Goal: Information Seeking & Learning: Learn about a topic

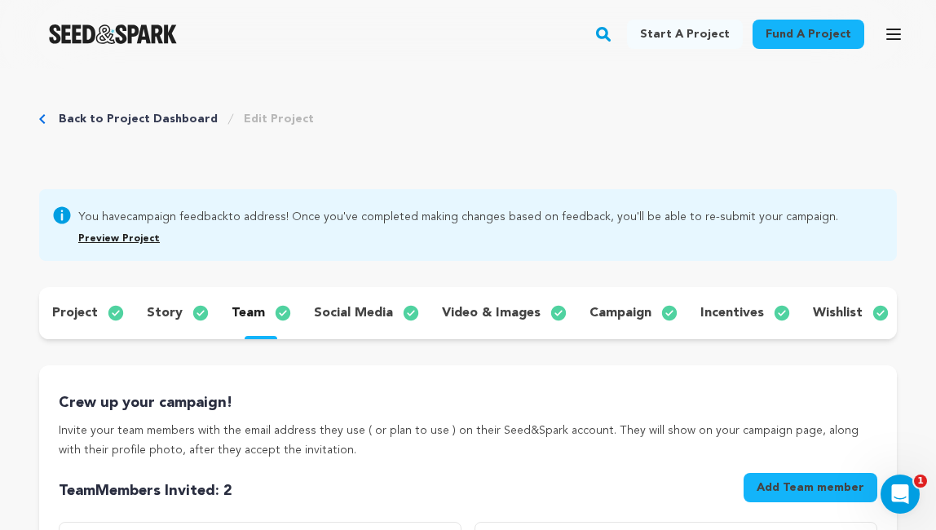
click at [161, 117] on link "Back to Project Dashboard" at bounding box center [138, 119] width 159 height 16
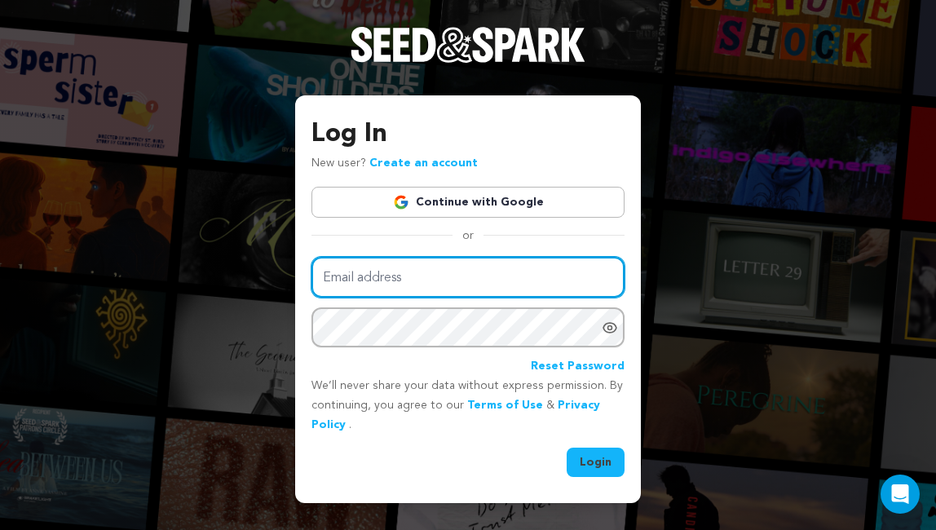
type input "oliviasowlpost@gmail.com"
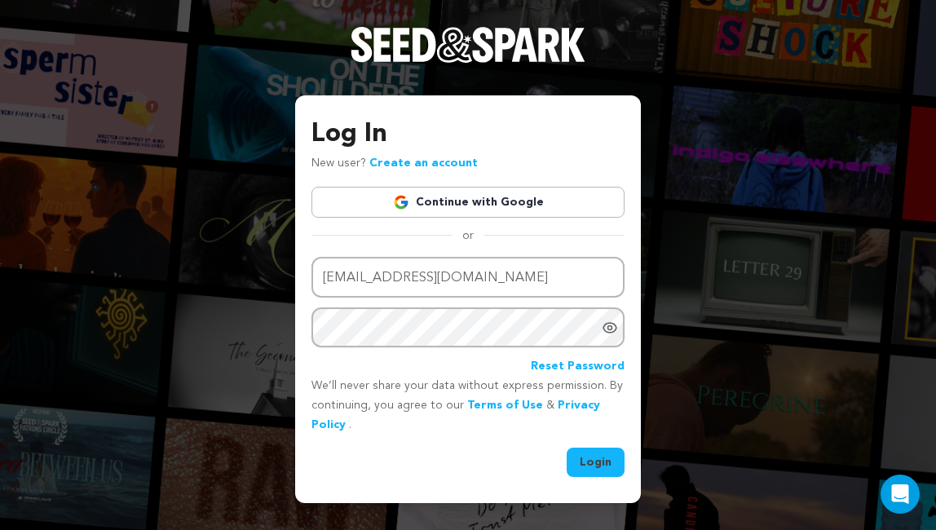
click at [603, 456] on button "Login" at bounding box center [596, 462] width 58 height 29
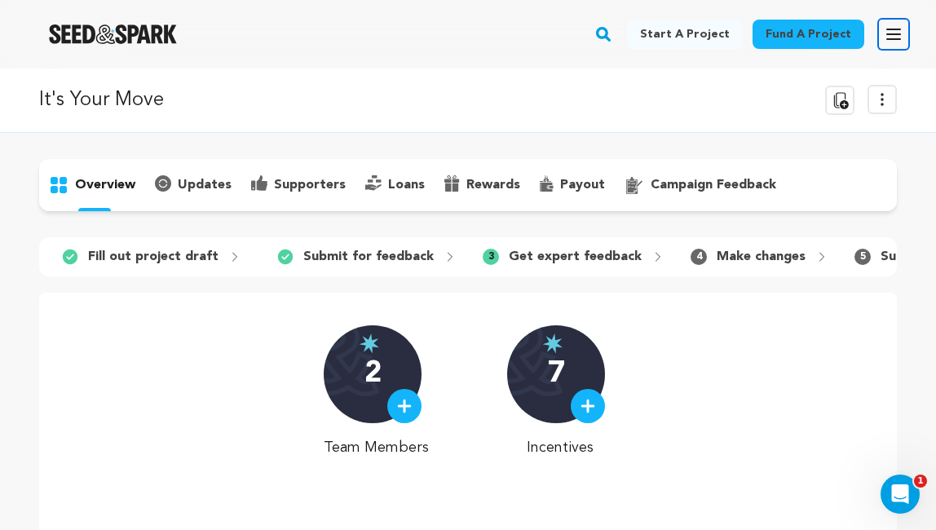
click at [897, 33] on icon "button" at bounding box center [894, 34] width 20 height 20
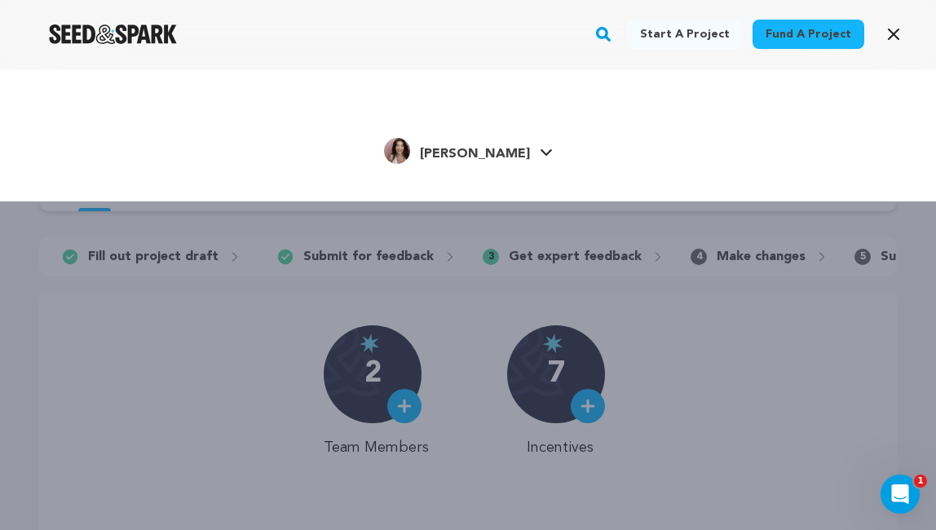
click at [505, 153] on link "Olivia E. Olivia E." at bounding box center [468, 149] width 169 height 29
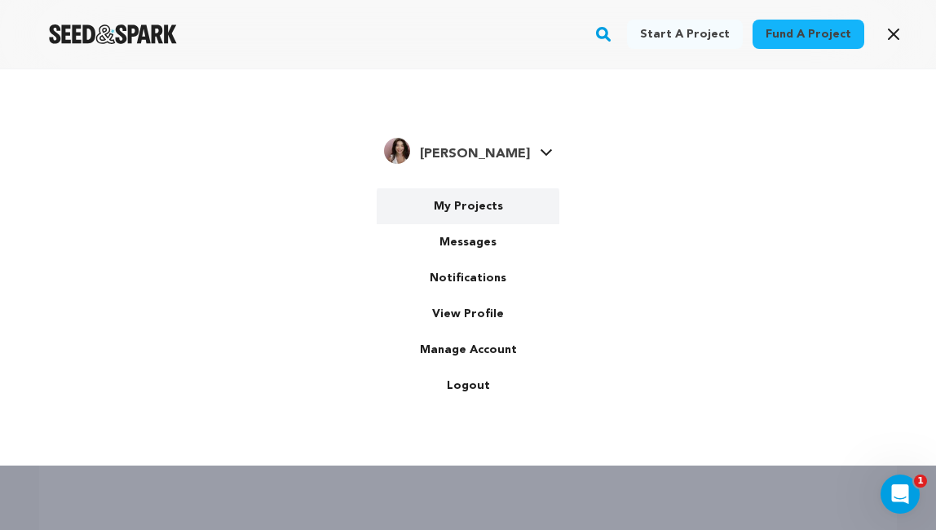
click at [472, 210] on link "My Projects" at bounding box center [468, 206] width 183 height 36
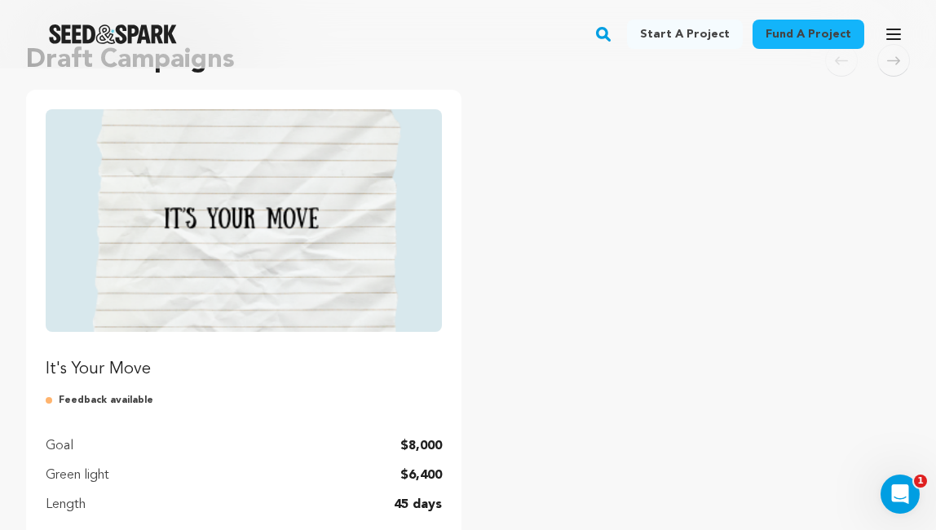
click at [126, 345] on link "It's Your Move" at bounding box center [244, 245] width 396 height 272
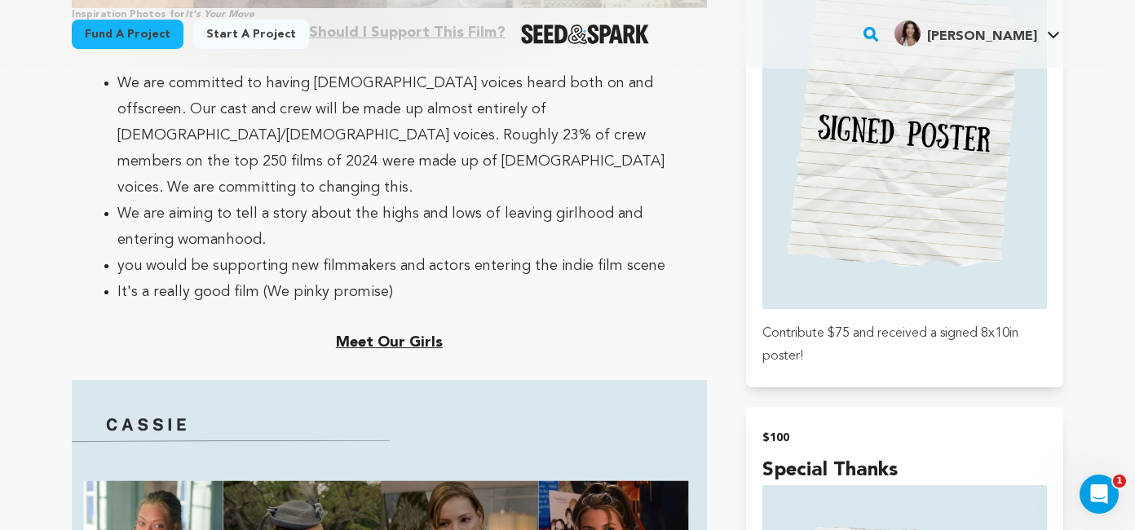
scroll to position [2221, 0]
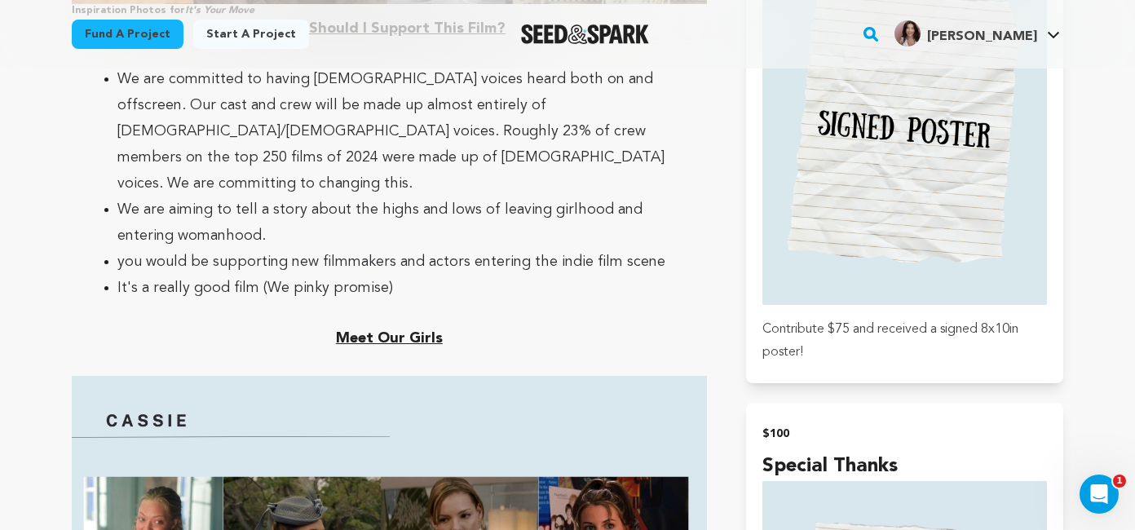
click at [124, 254] on span "you would be supporting new filmmakers and actors entering the indie film scene" at bounding box center [391, 261] width 548 height 15
click at [126, 254] on span "you would be supporting new filmmakers and actors entering the indie film scene" at bounding box center [391, 261] width 548 height 15
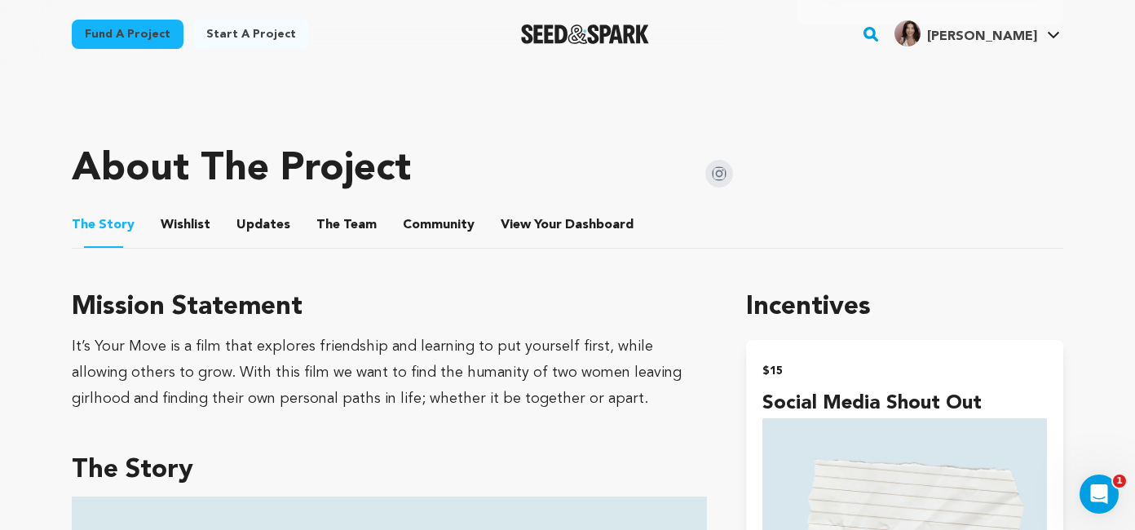
scroll to position [656, 0]
click at [200, 223] on button "Wishlist" at bounding box center [185, 227] width 39 height 39
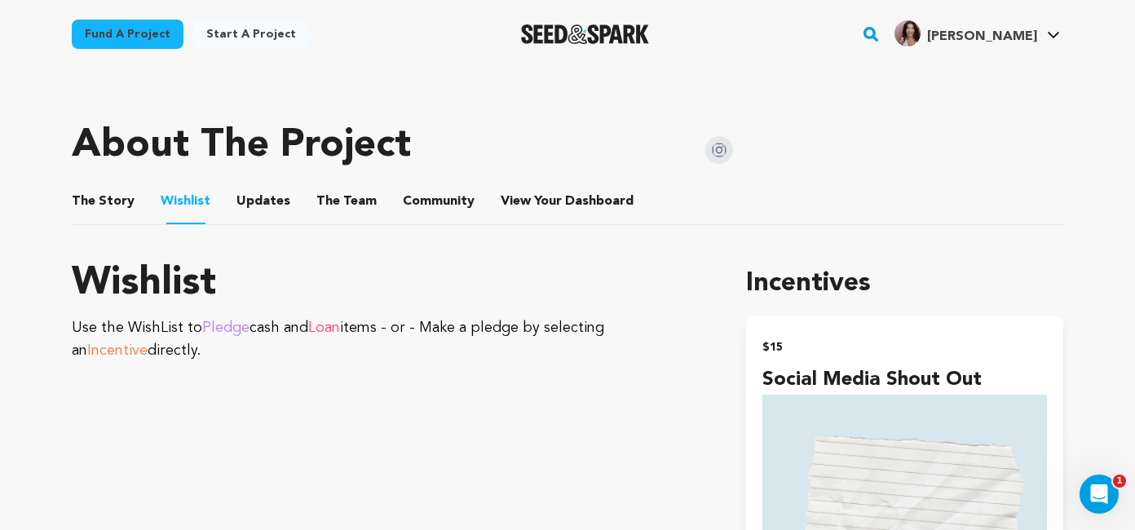
scroll to position [629, 0]
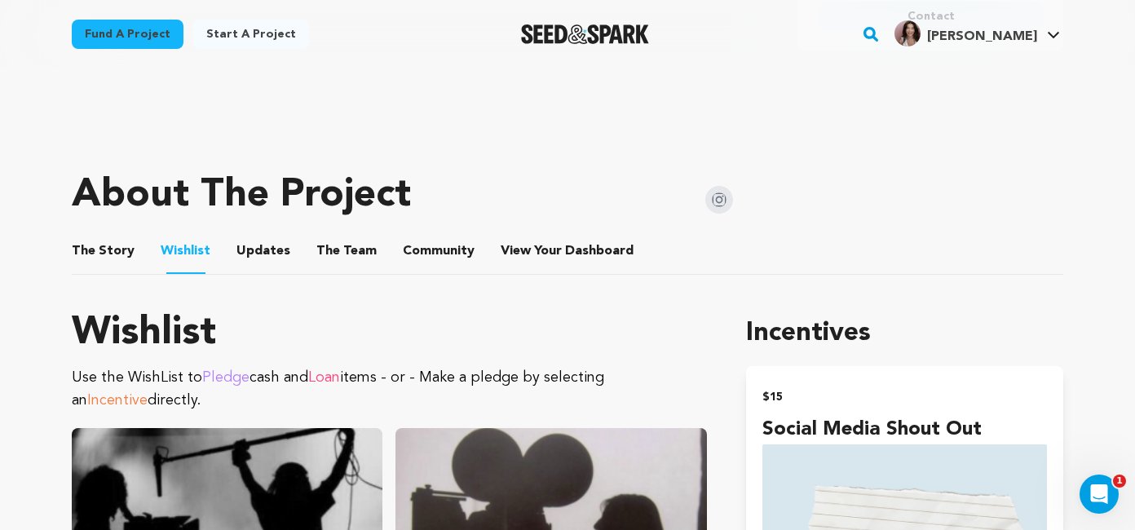
click at [244, 251] on button "Updates" at bounding box center [263, 254] width 39 height 39
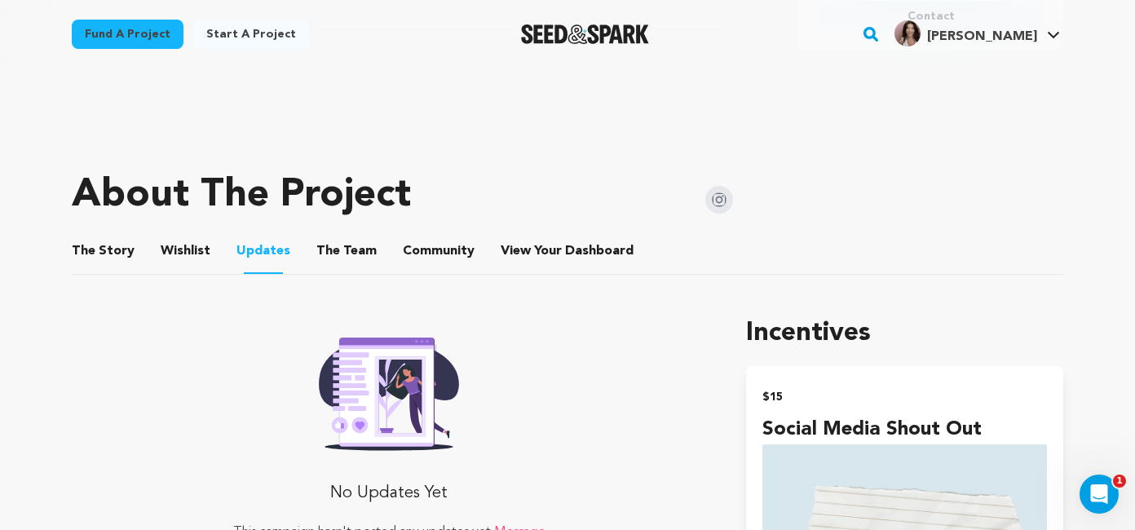
click at [334, 254] on button "The Team" at bounding box center [346, 254] width 39 height 39
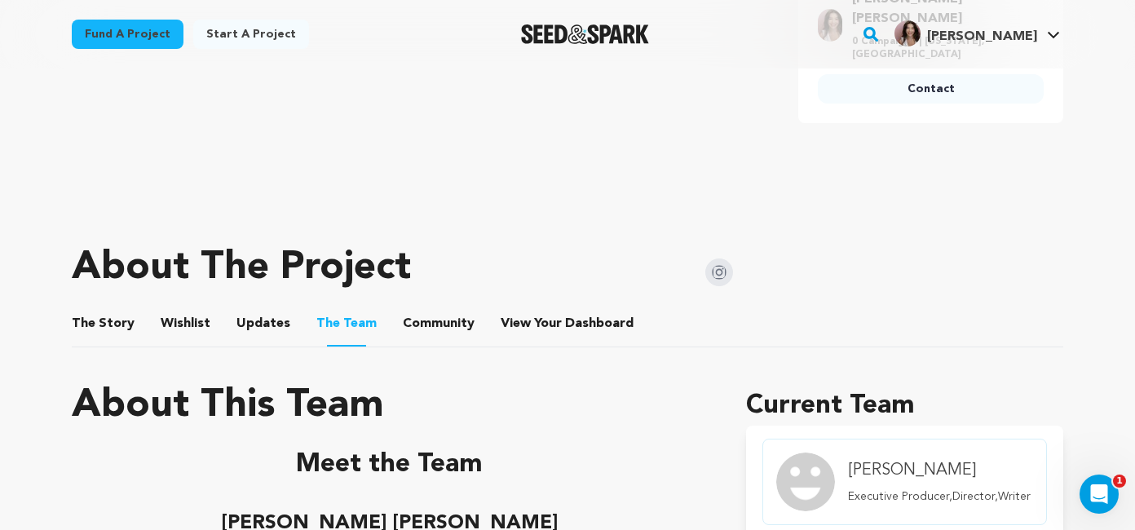
scroll to position [557, 0]
click at [403, 322] on span "Community" at bounding box center [439, 323] width 72 height 20
click at [431, 316] on button "Community" at bounding box center [438, 326] width 39 height 39
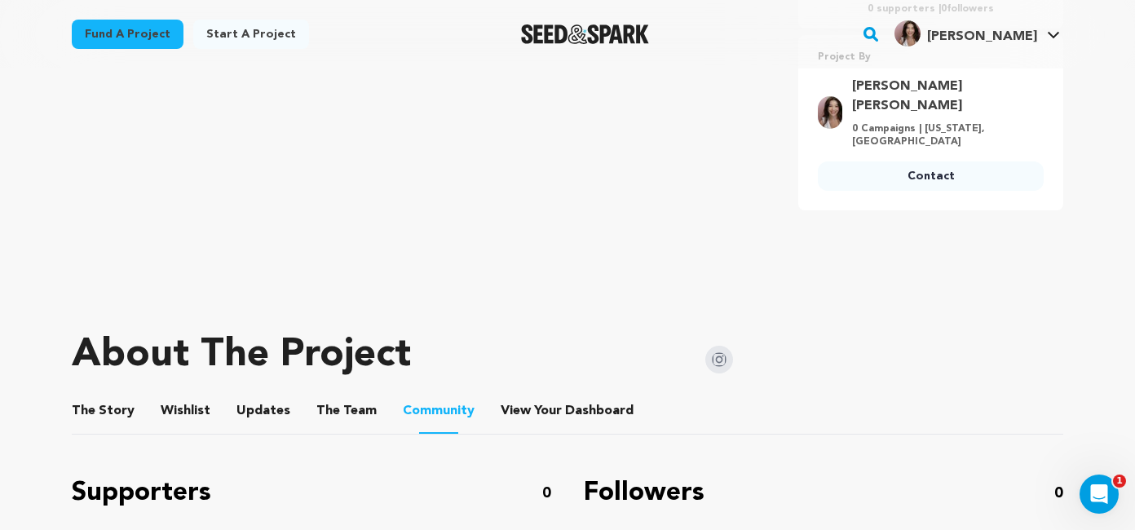
scroll to position [411, 0]
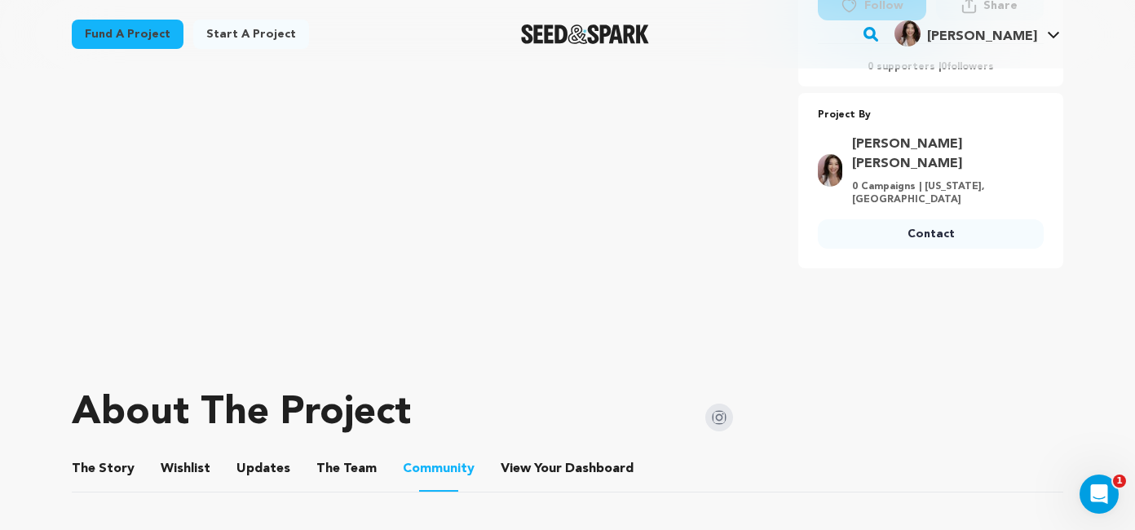
click at [102, 462] on button "The Story" at bounding box center [103, 472] width 39 height 39
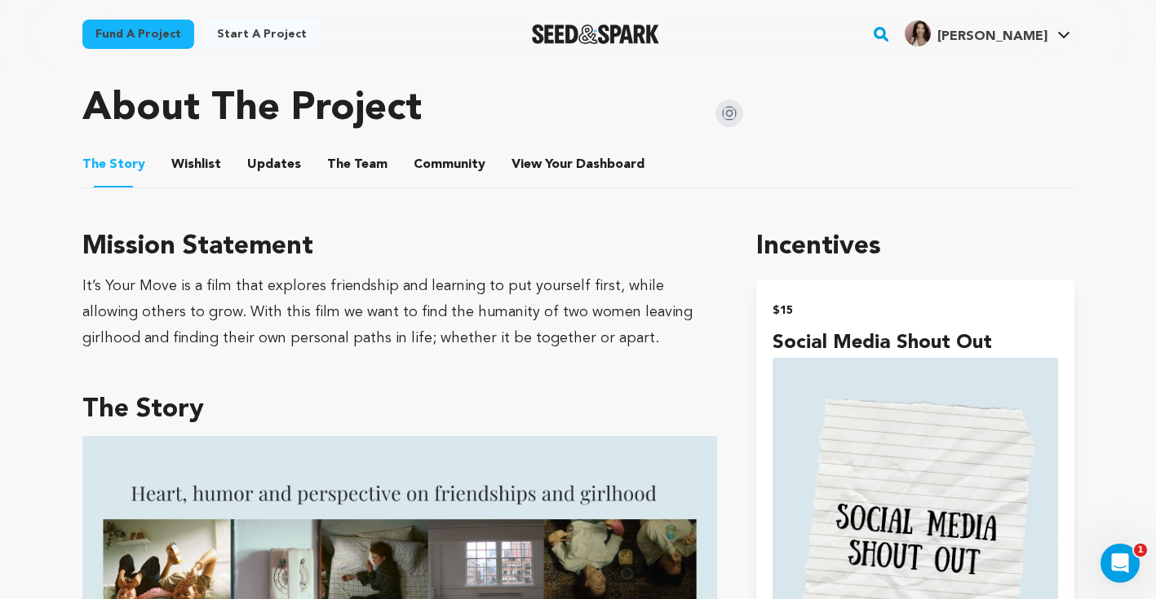
scroll to position [718, 0]
